Goal: Information Seeking & Learning: Check status

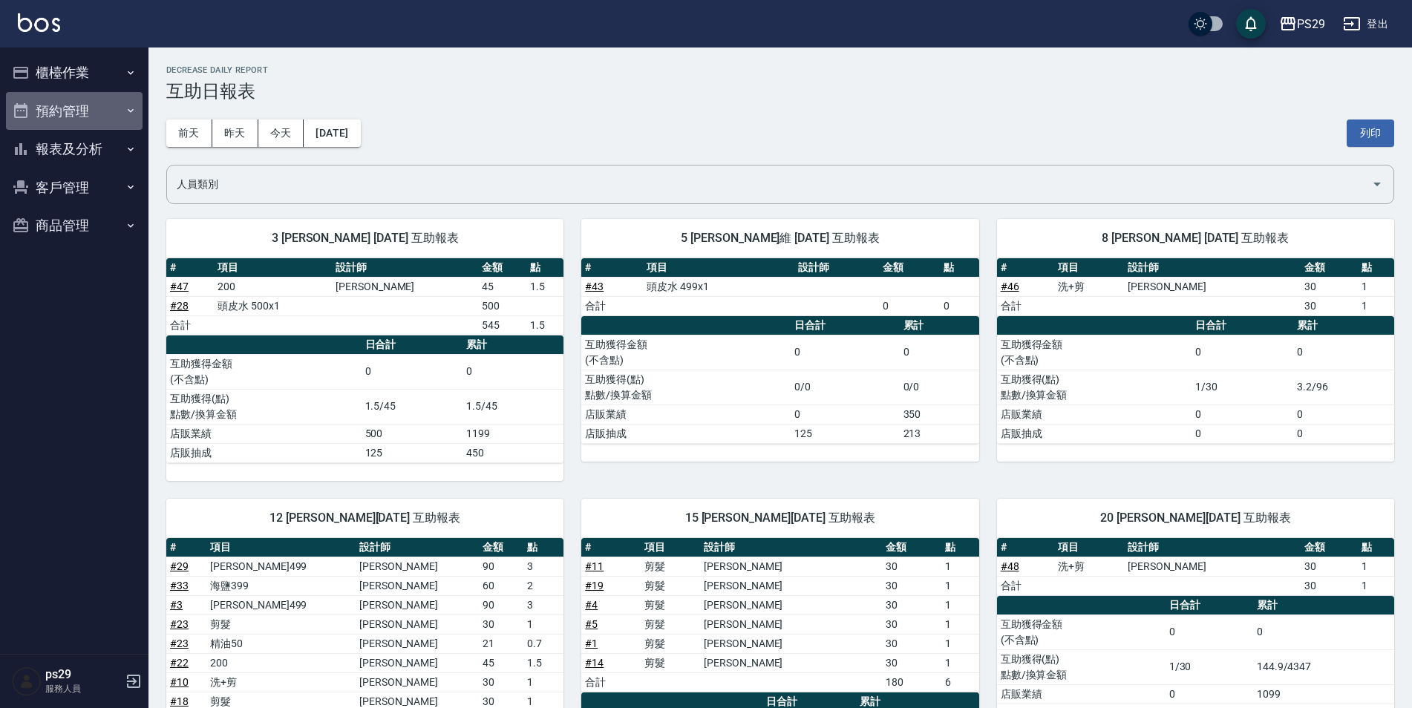
click at [64, 123] on button "預約管理" at bounding box center [74, 111] width 137 height 39
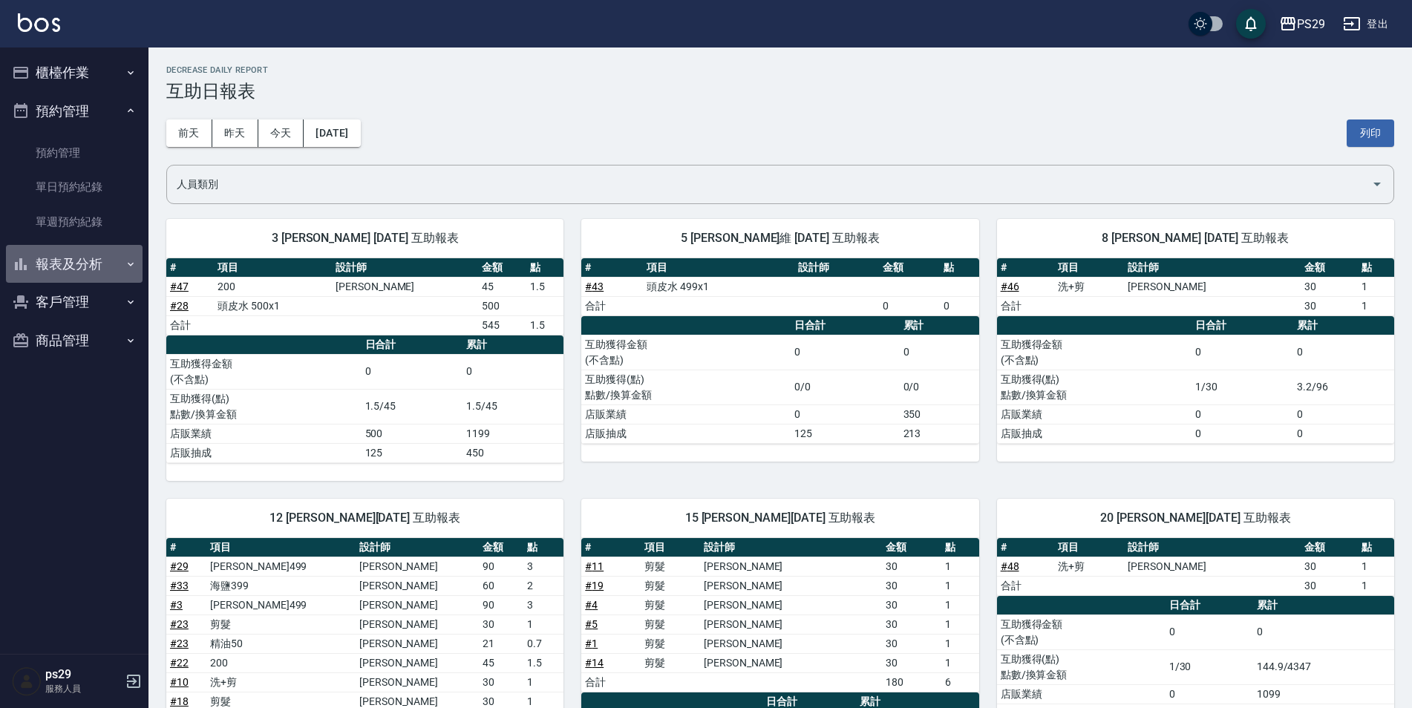
click at [50, 253] on button "報表及分析" at bounding box center [74, 264] width 137 height 39
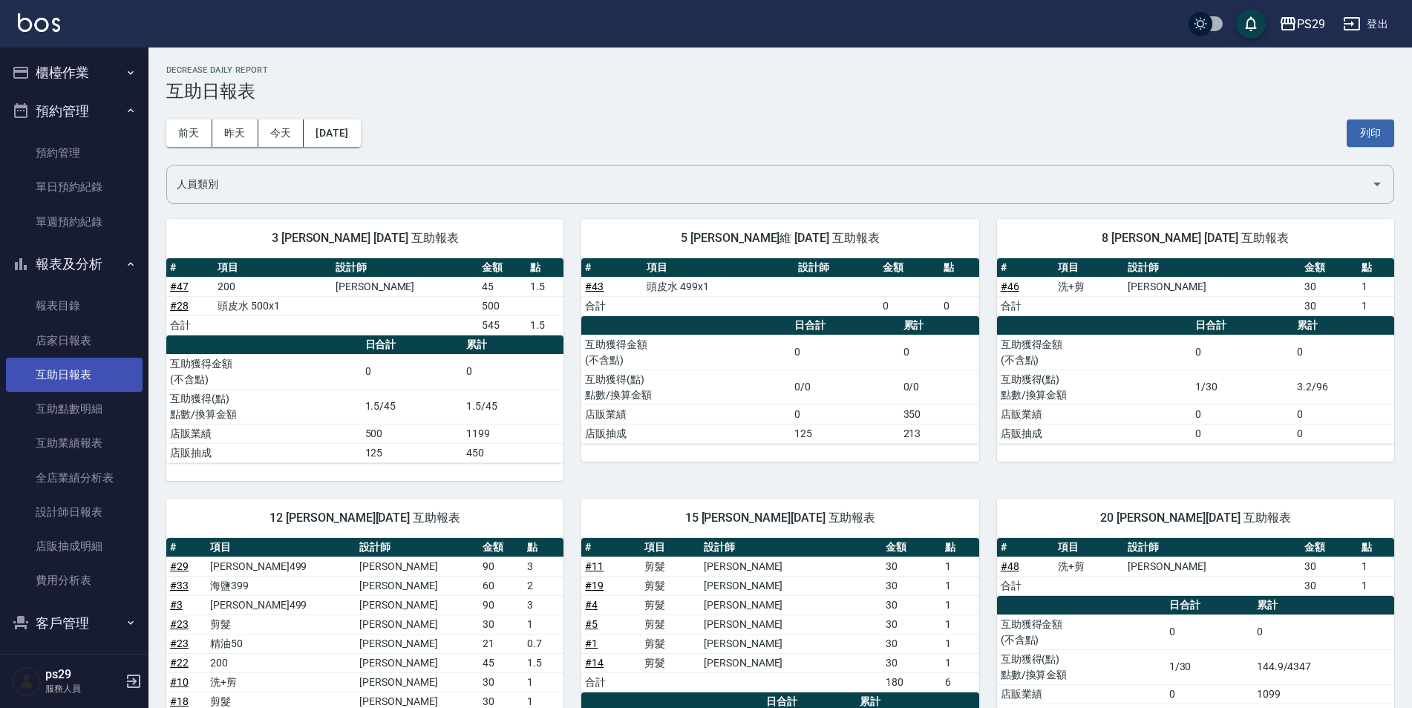
click at [74, 380] on link "互助日報表" at bounding box center [74, 375] width 137 height 34
click at [248, 151] on div "[DATE] [DATE] [DATE] [DATE] 列印" at bounding box center [780, 133] width 1228 height 63
click at [229, 131] on button "昨天" at bounding box center [235, 133] width 46 height 27
click at [243, 142] on button "昨天" at bounding box center [235, 133] width 46 height 27
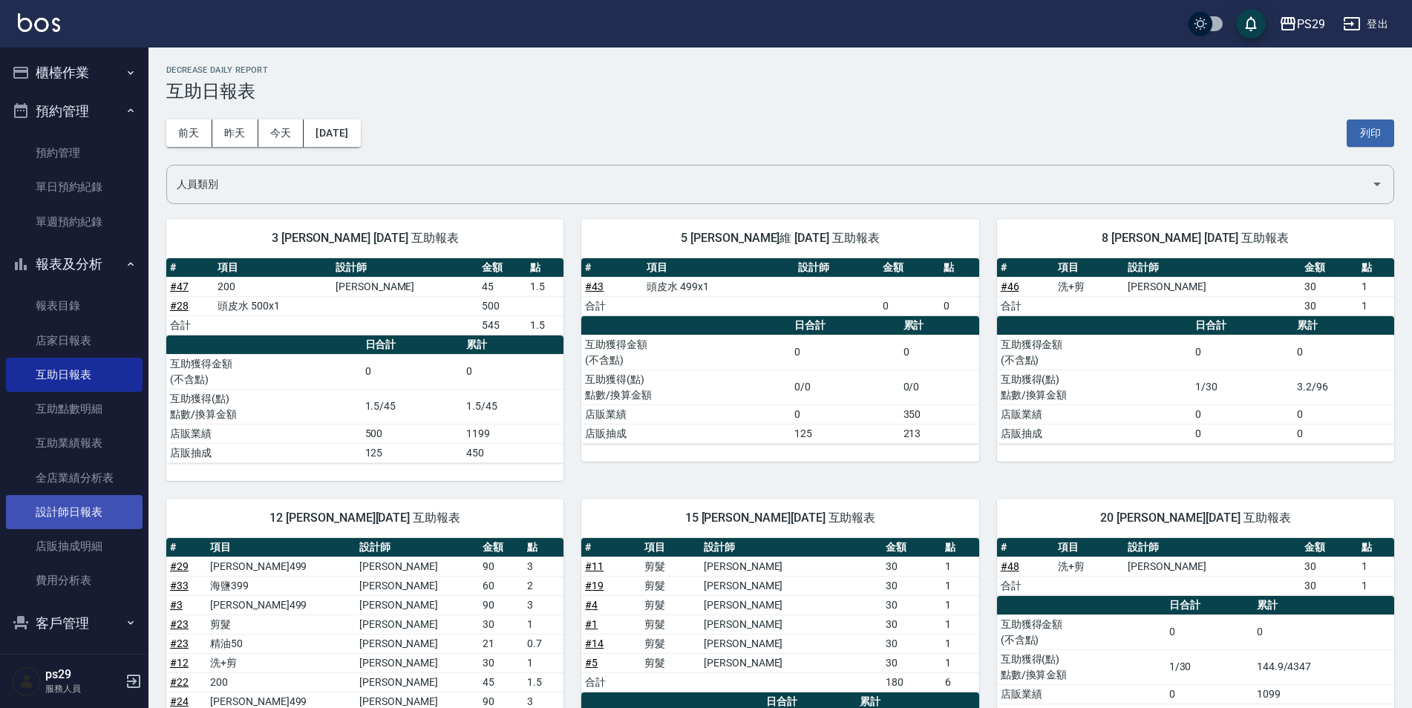
click at [59, 500] on link "設計師日報表" at bounding box center [74, 512] width 137 height 34
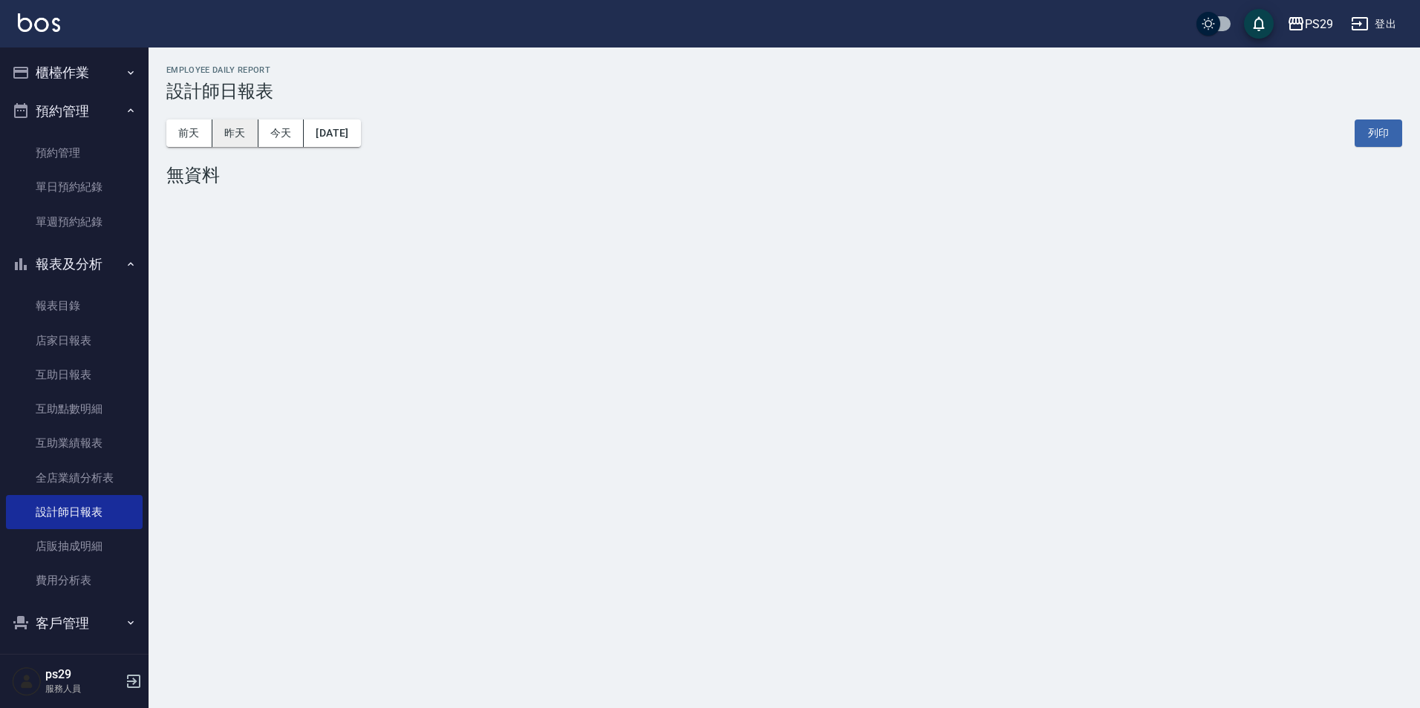
click at [223, 120] on button "昨天" at bounding box center [235, 133] width 46 height 27
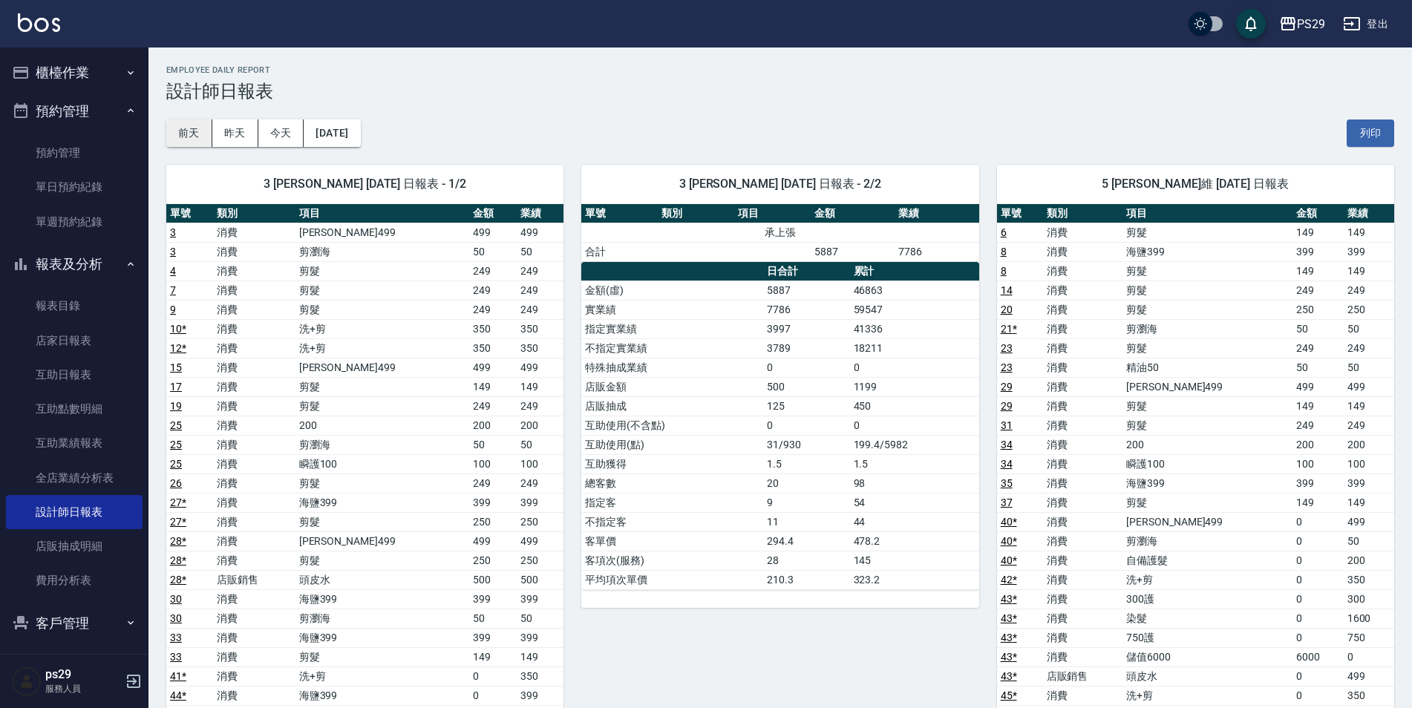
click at [194, 137] on button "前天" at bounding box center [189, 133] width 46 height 27
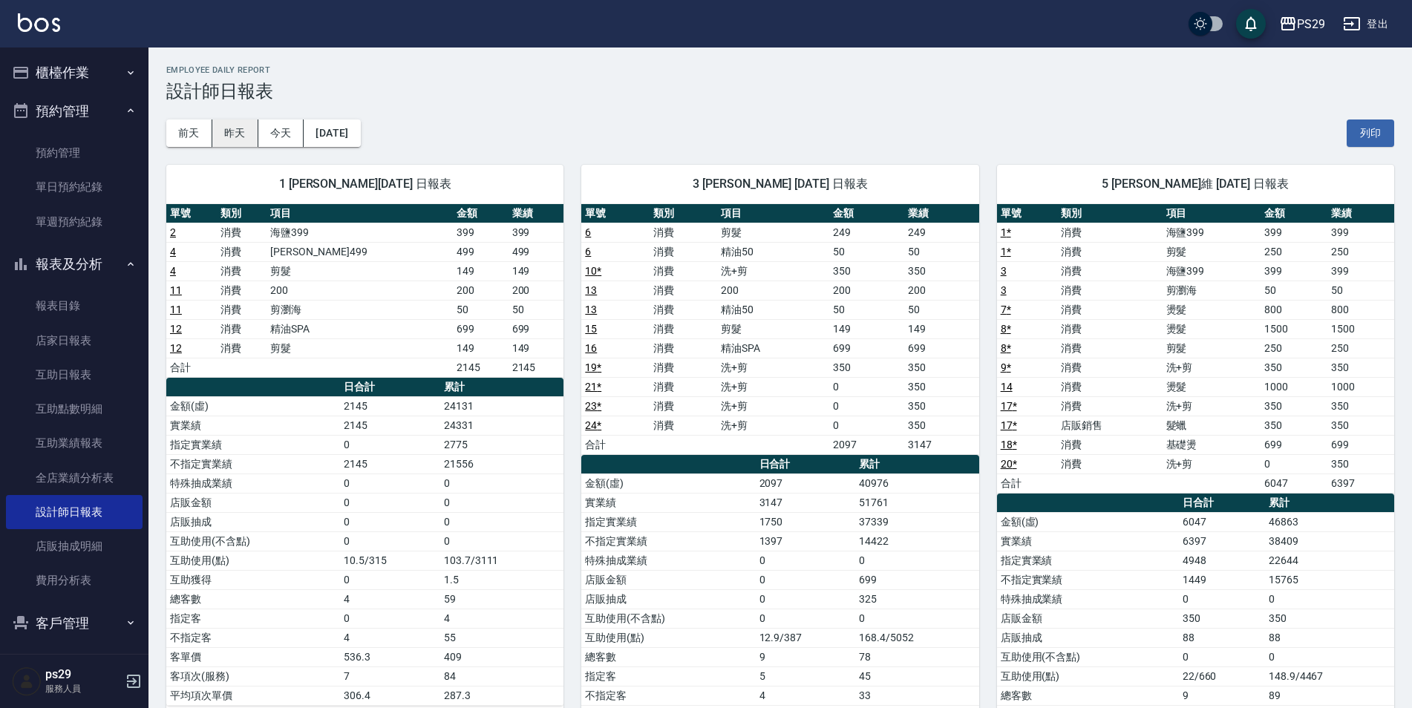
click at [224, 135] on button "昨天" at bounding box center [235, 133] width 46 height 27
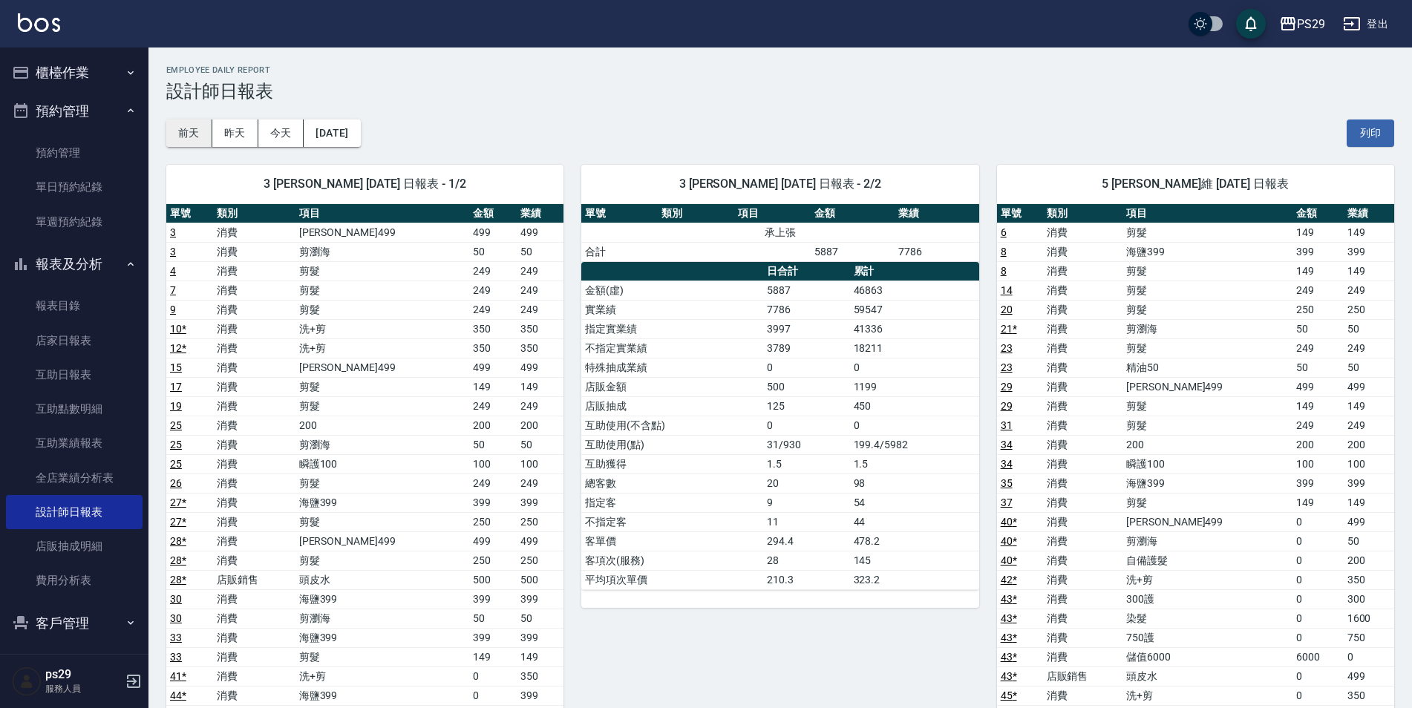
click at [203, 139] on button "前天" at bounding box center [189, 133] width 46 height 27
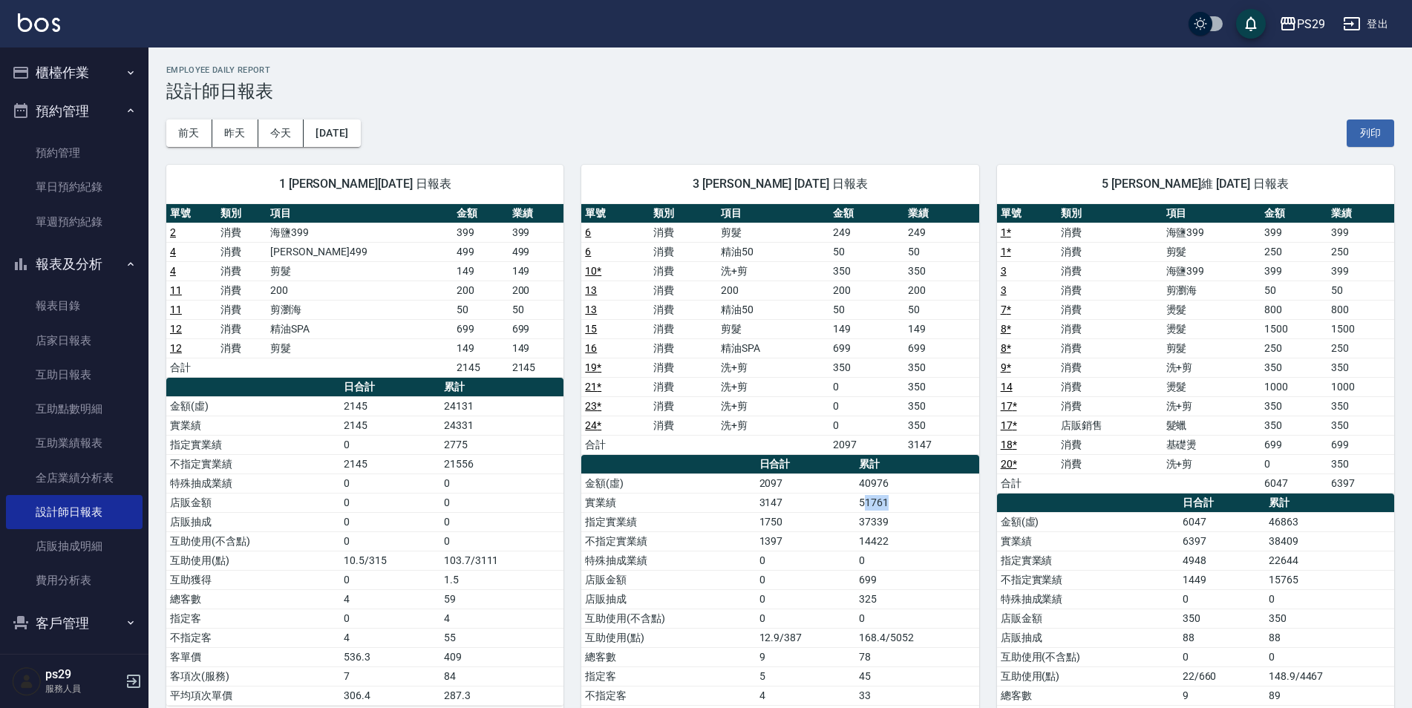
drag, startPoint x: 876, startPoint y: 507, endPoint x: 909, endPoint y: 508, distance: 32.7
click at [909, 508] on td "51761" at bounding box center [916, 502] width 123 height 19
drag, startPoint x: 909, startPoint y: 508, endPoint x: 887, endPoint y: 499, distance: 24.0
click at [887, 499] on td "51761" at bounding box center [916, 502] width 123 height 19
click at [944, 109] on div "[DATE] [DATE] [DATE] [DATE] 列印" at bounding box center [780, 133] width 1228 height 63
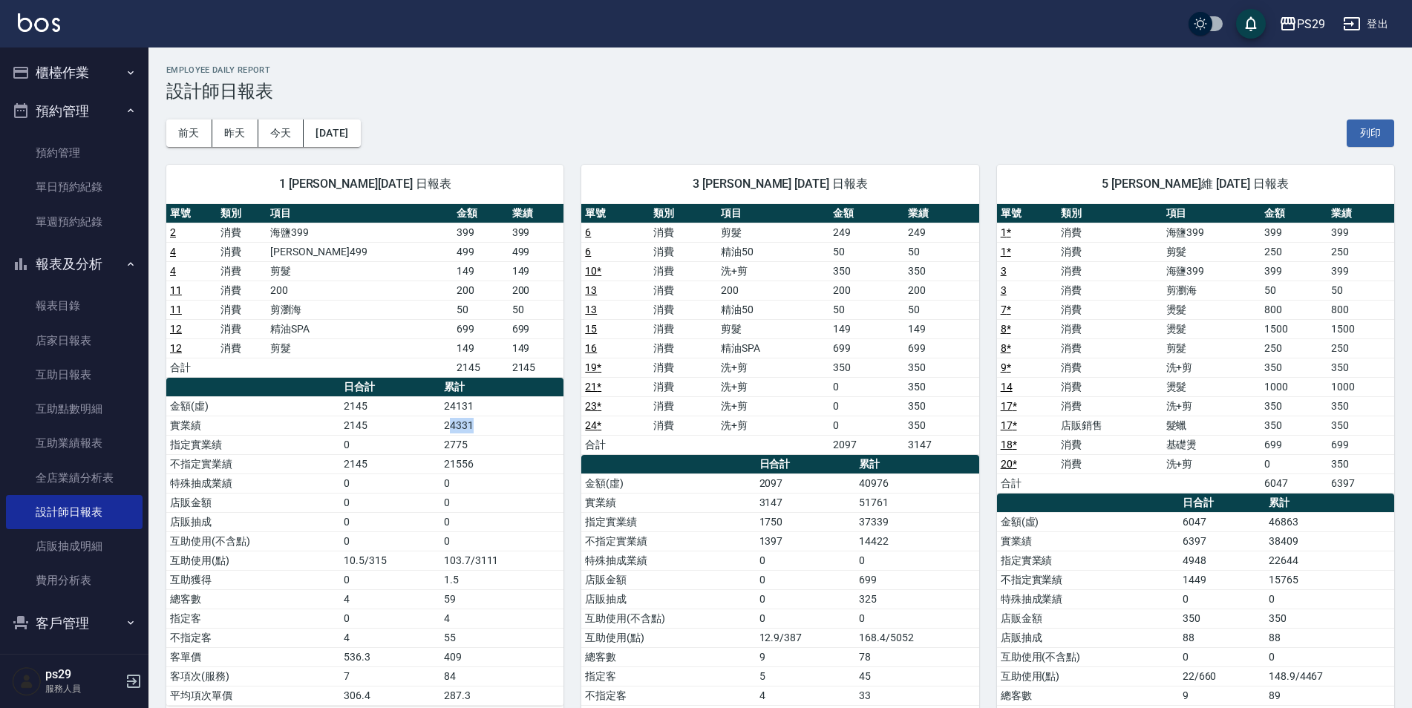
drag, startPoint x: 448, startPoint y: 423, endPoint x: 475, endPoint y: 430, distance: 28.3
click at [475, 430] on td "24331" at bounding box center [501, 425] width 123 height 19
click at [475, 424] on tr "實業績 2145 24331" at bounding box center [364, 425] width 397 height 19
click at [830, 97] on h3 "設計師日報表" at bounding box center [780, 91] width 1228 height 21
click at [79, 380] on link "互助日報表" at bounding box center [74, 375] width 137 height 34
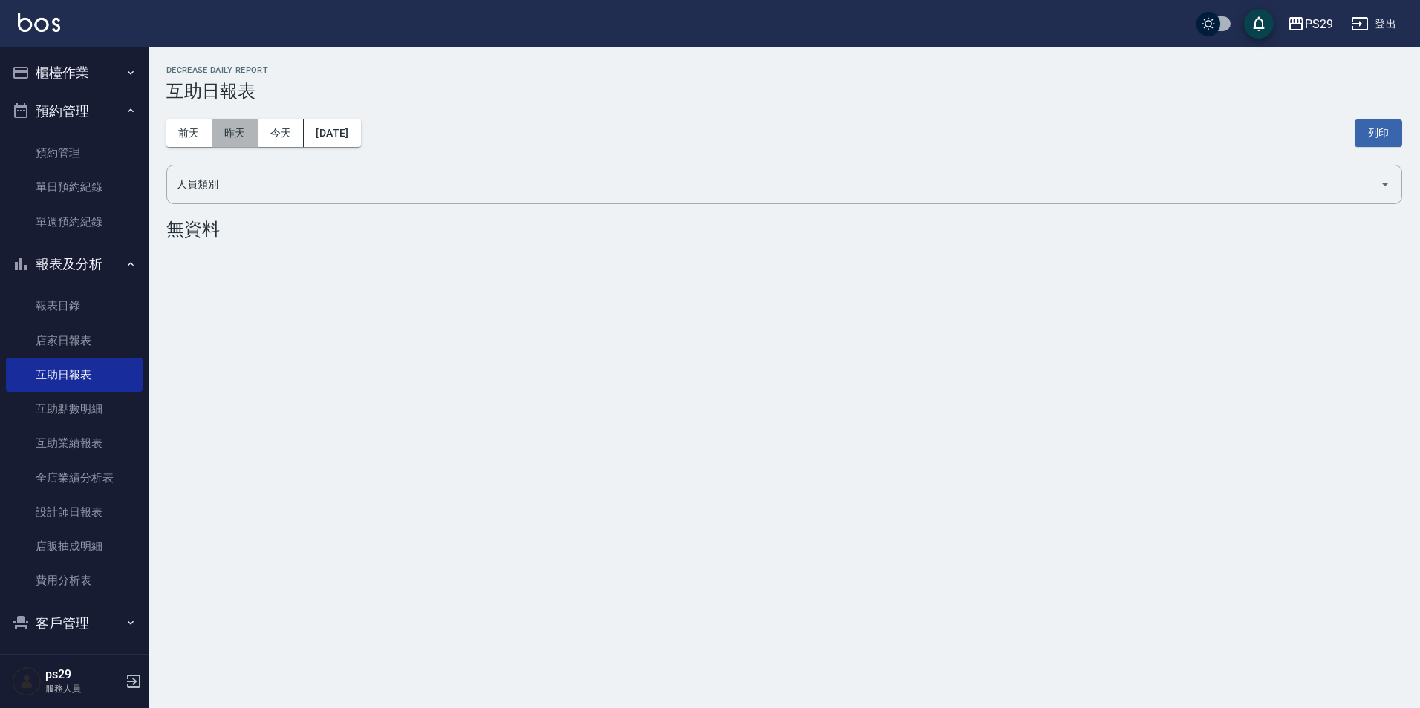
click at [247, 130] on button "昨天" at bounding box center [235, 133] width 46 height 27
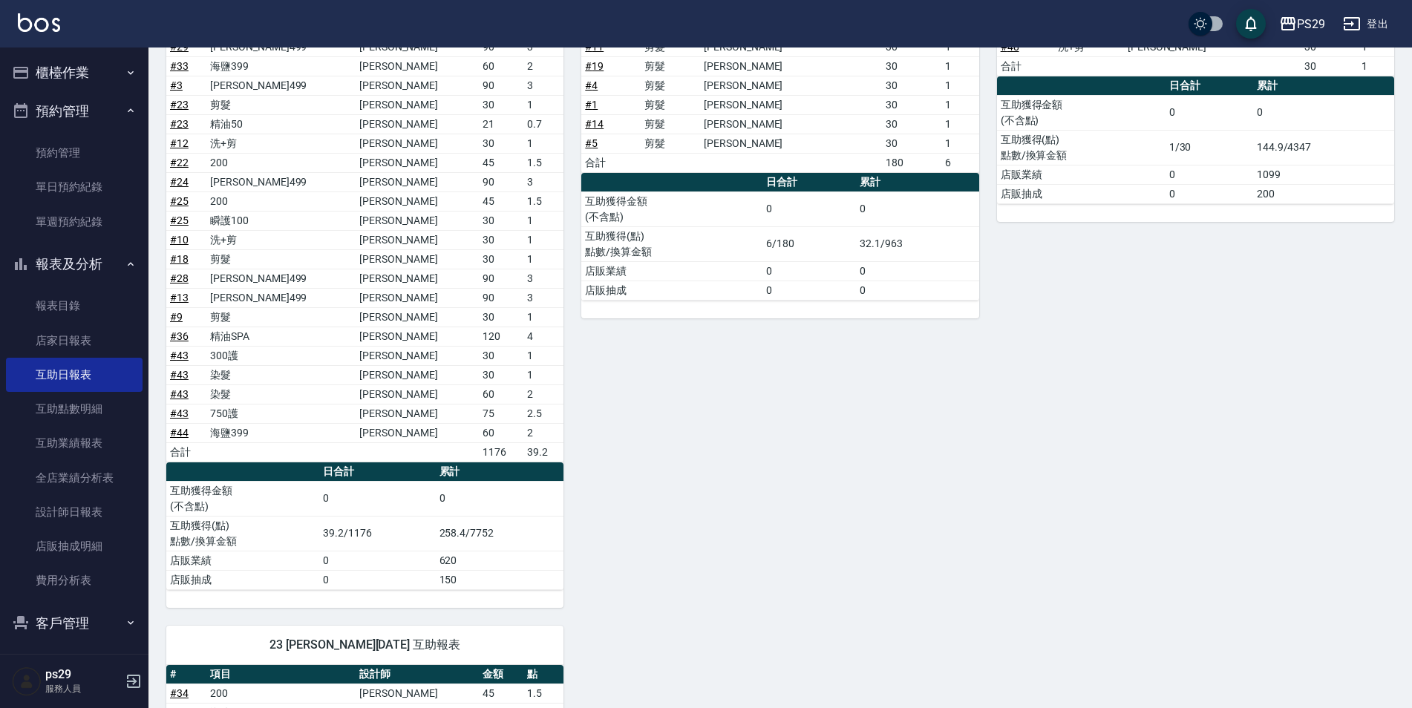
scroll to position [223, 0]
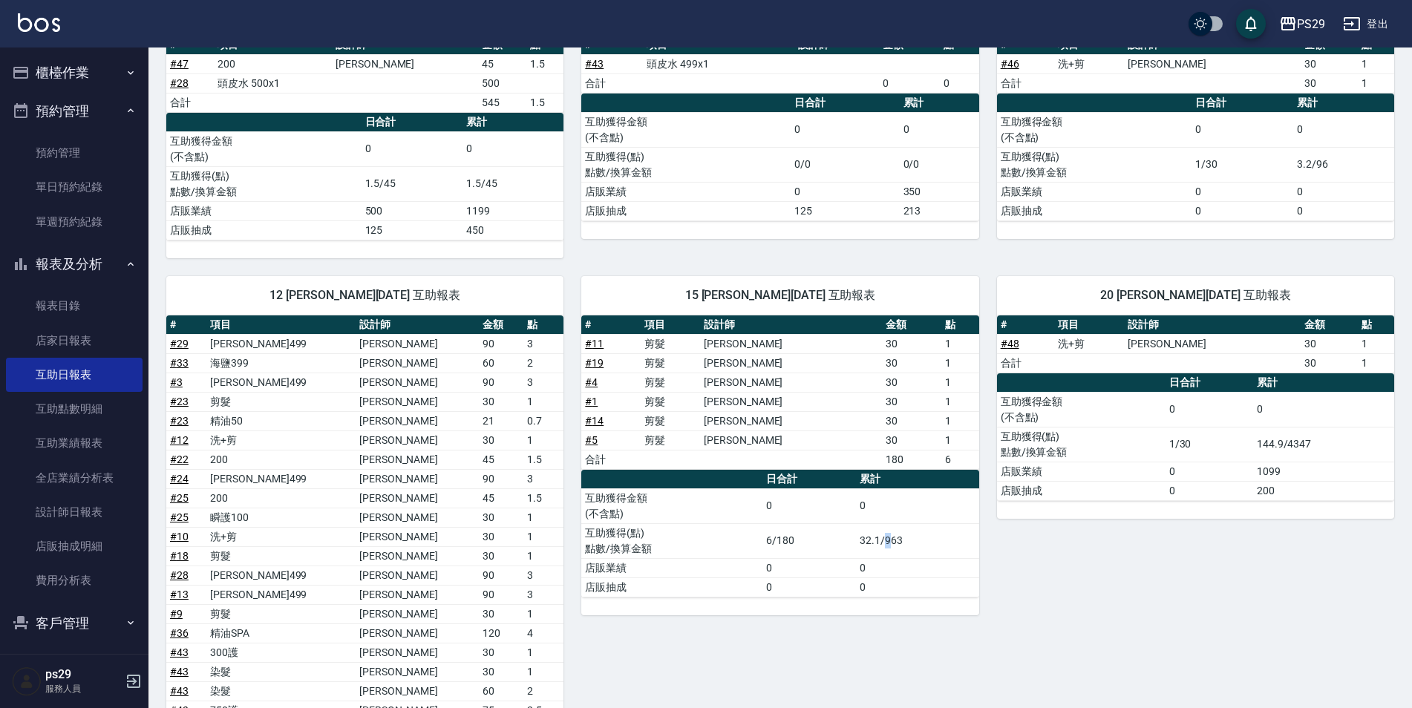
drag, startPoint x: 886, startPoint y: 546, endPoint x: 913, endPoint y: 542, distance: 27.7
click at [913, 542] on td "32.1/963" at bounding box center [917, 541] width 123 height 35
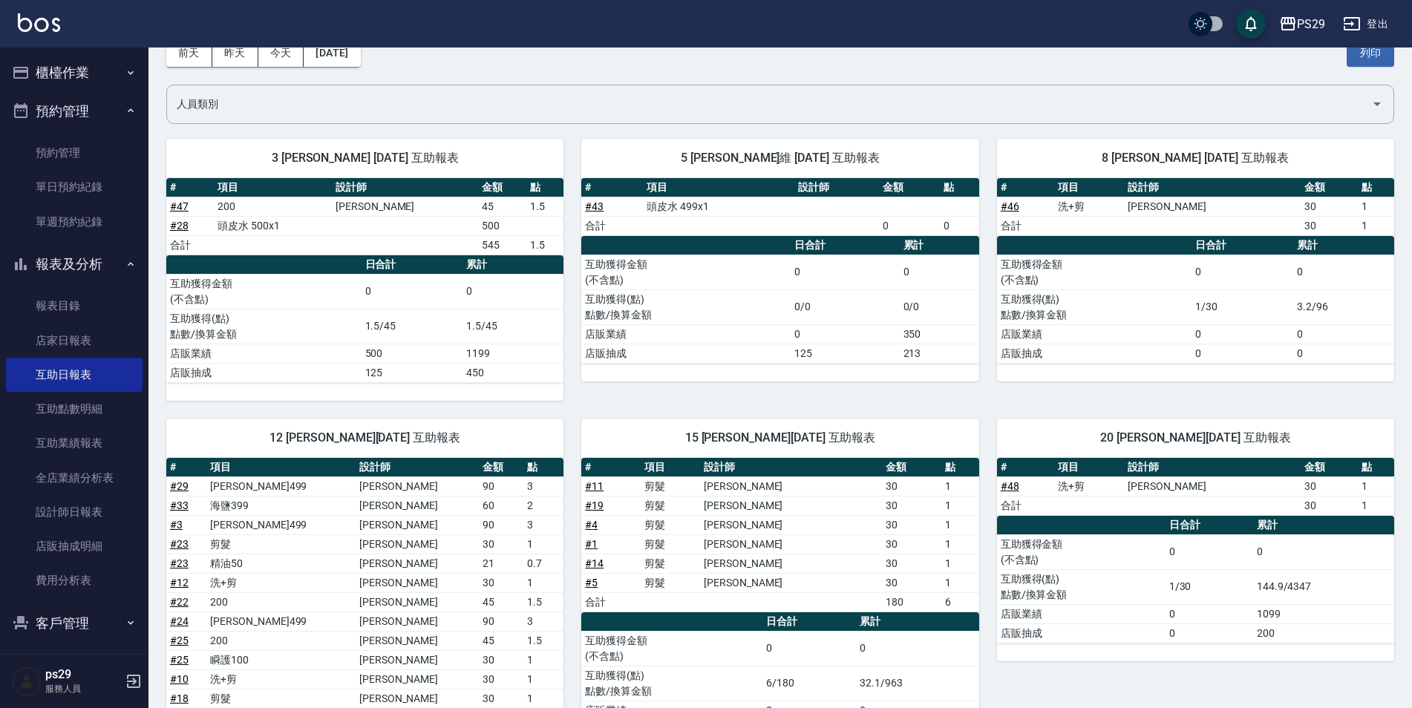
scroll to position [377, 0]
